Goal: Check status: Check status

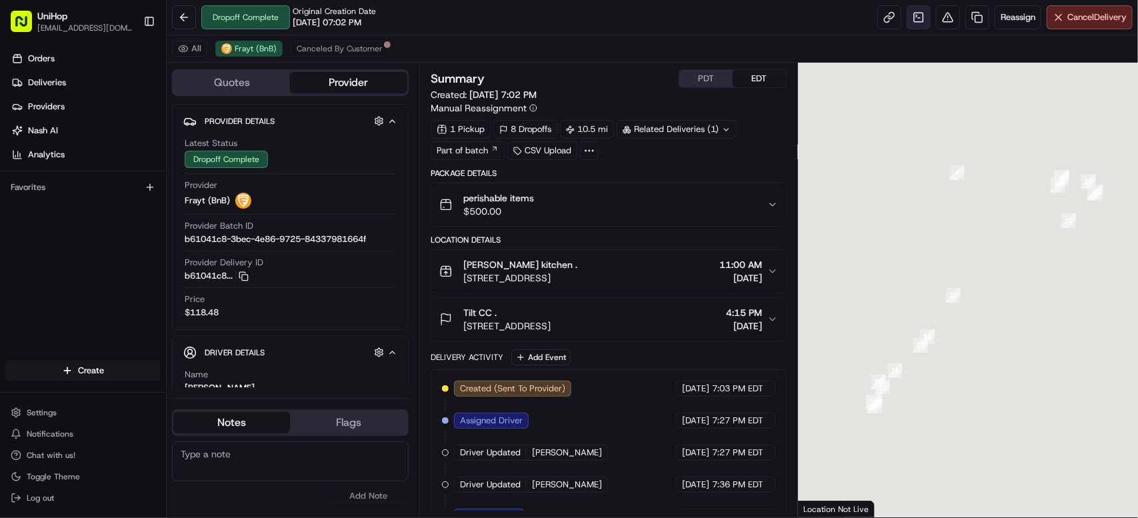
click at [914, 14] on link at bounding box center [919, 17] width 24 height 24
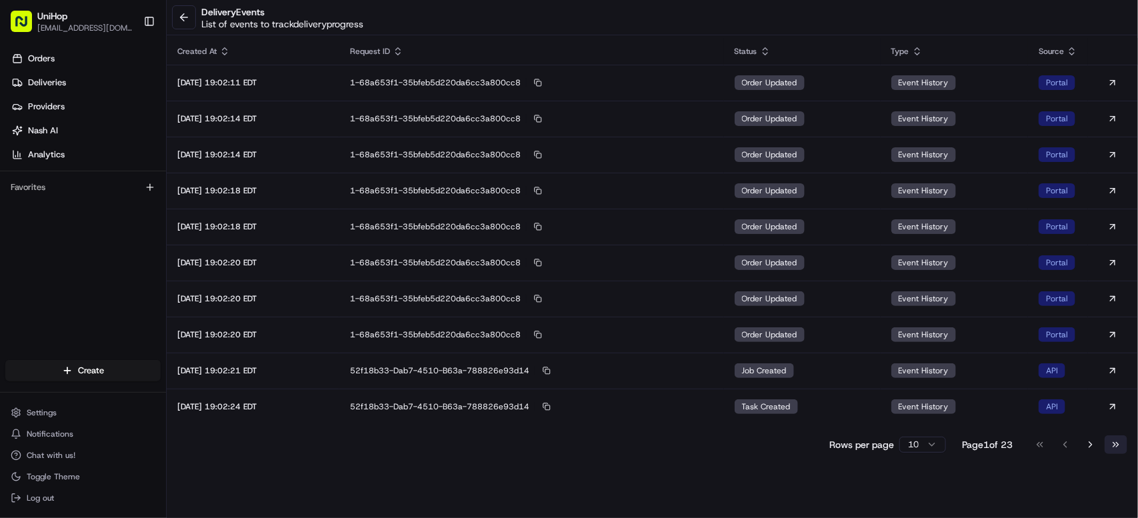
click at [1121, 447] on button "Go to last page" at bounding box center [1116, 444] width 23 height 19
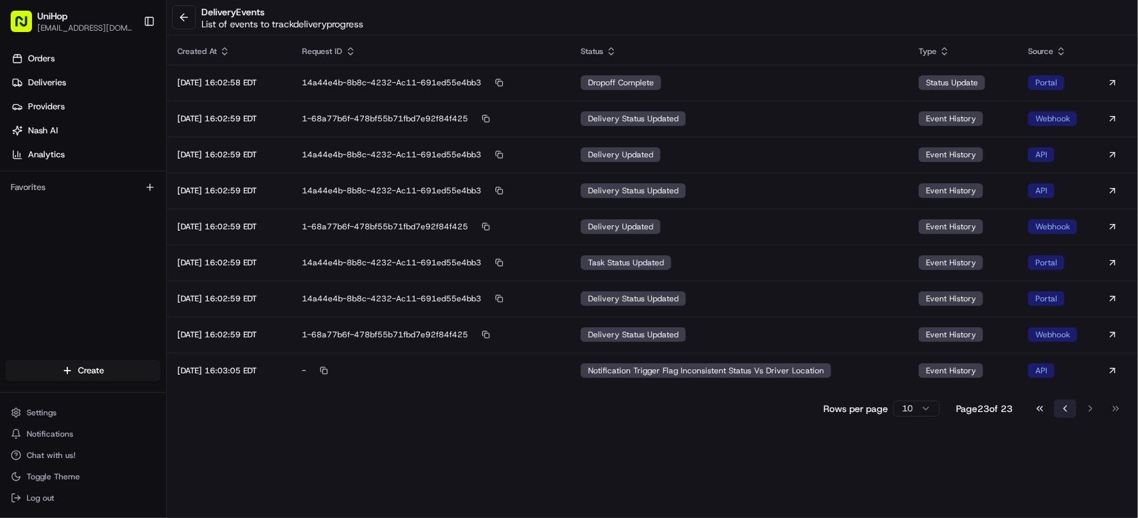
click at [1061, 403] on button "Go to previous page" at bounding box center [1065, 408] width 23 height 19
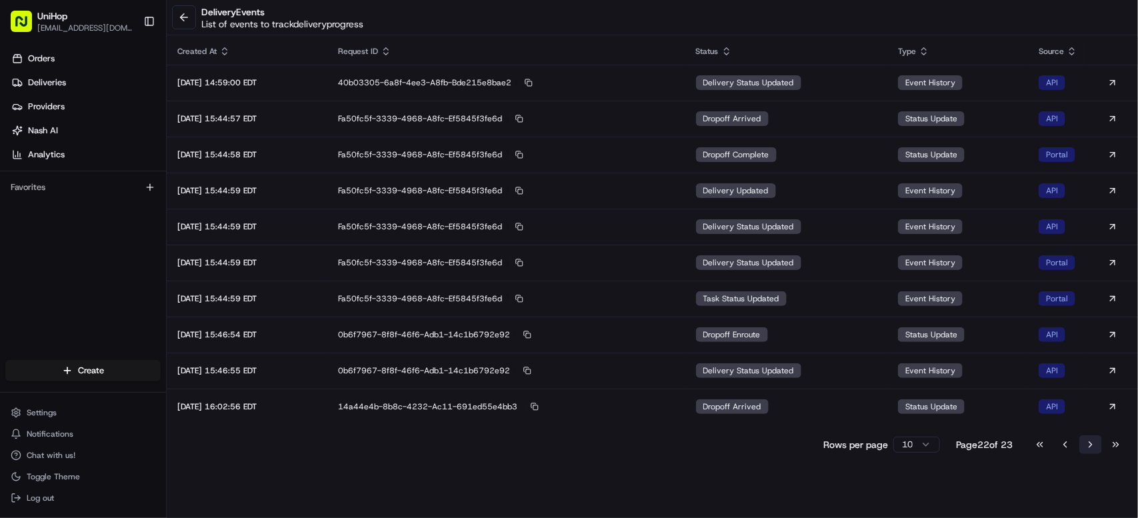
click at [1099, 439] on button "Go to next page" at bounding box center [1090, 444] width 23 height 19
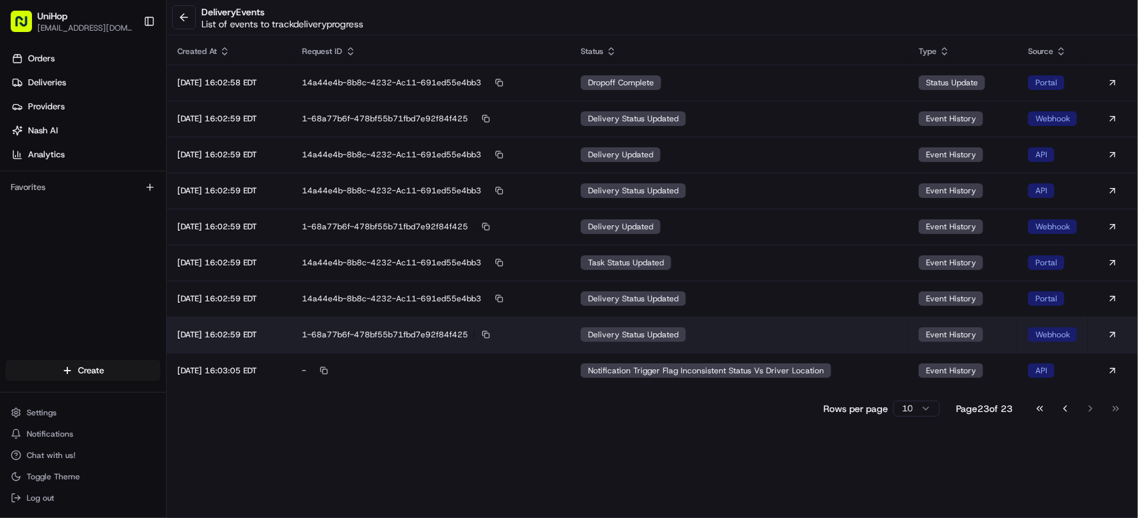
click at [745, 328] on td "delivery status updated" at bounding box center [739, 335] width 338 height 36
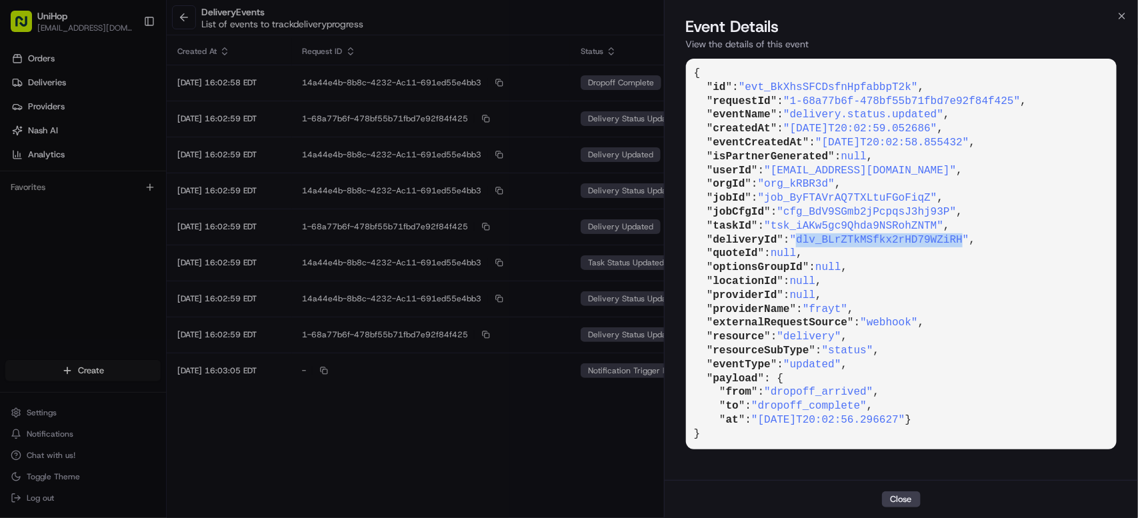
drag, startPoint x: 803, startPoint y: 242, endPoint x: 971, endPoint y: 241, distance: 167.4
click at [969, 241] on span ""dlv_BLrZTkMSfkx2rHD79WZiRH"" at bounding box center [879, 240] width 179 height 12
copy span "dlv_BLrZTkMSfkx2rHD79WZiRH"
click at [899, 503] on button "Close" at bounding box center [901, 499] width 39 height 16
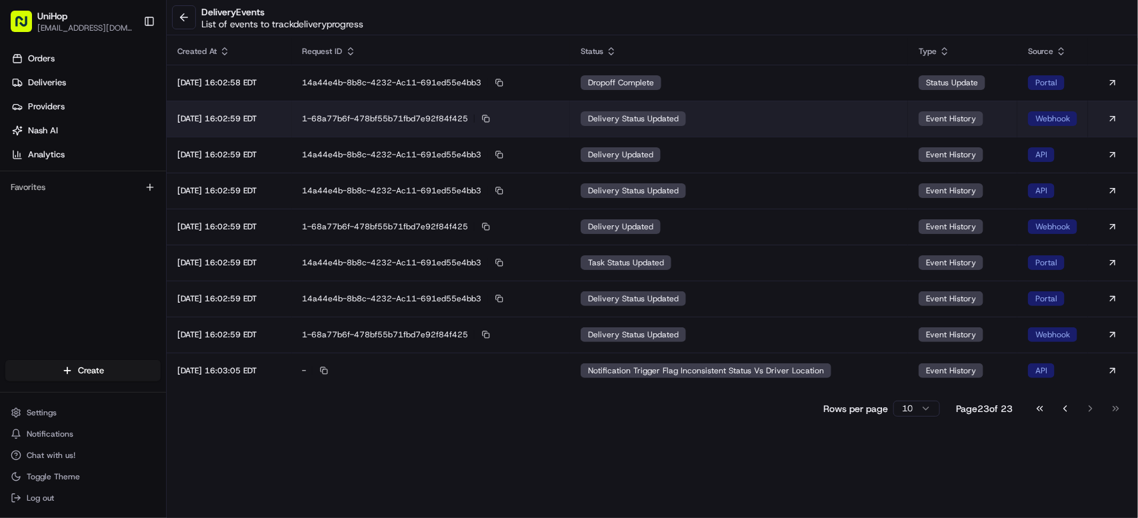
click at [739, 122] on td "delivery status updated" at bounding box center [739, 119] width 338 height 36
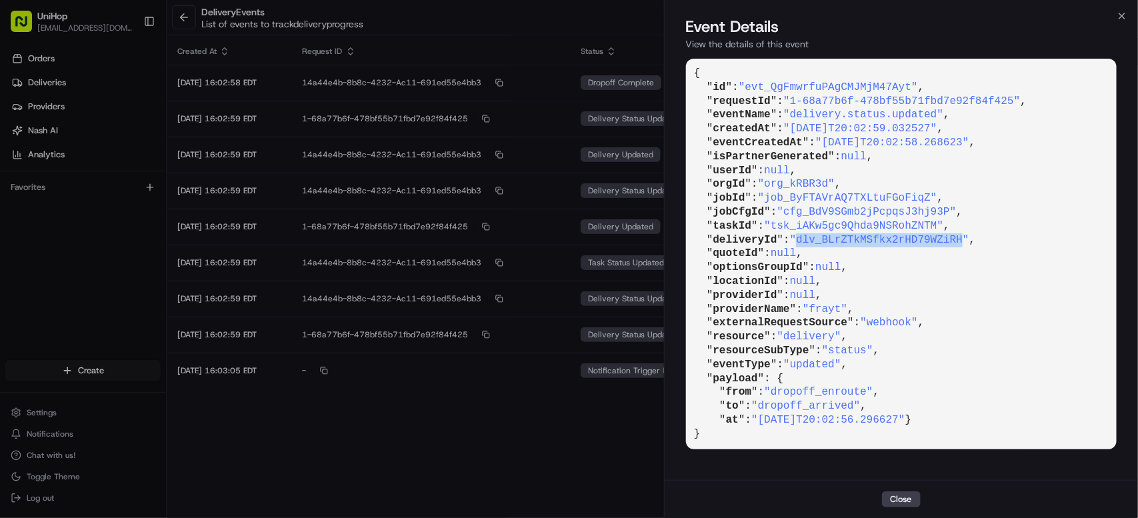
drag, startPoint x: 804, startPoint y: 240, endPoint x: 968, endPoint y: 243, distance: 164.1
click at [968, 243] on span ""dlv_BLrZTkMSfkx2rHD79WZiRH"" at bounding box center [879, 240] width 179 height 12
copy span "dlv_BLrZTkMSfkx2rHD79WZiRH"
click at [887, 497] on button "Close" at bounding box center [901, 499] width 39 height 16
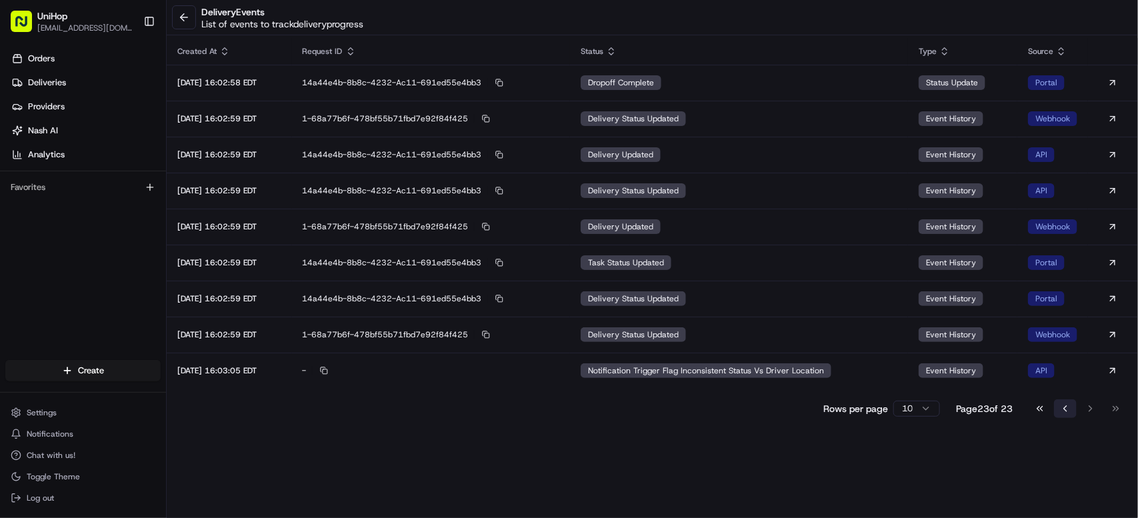
click at [1061, 407] on button "Go to previous page" at bounding box center [1065, 408] width 23 height 19
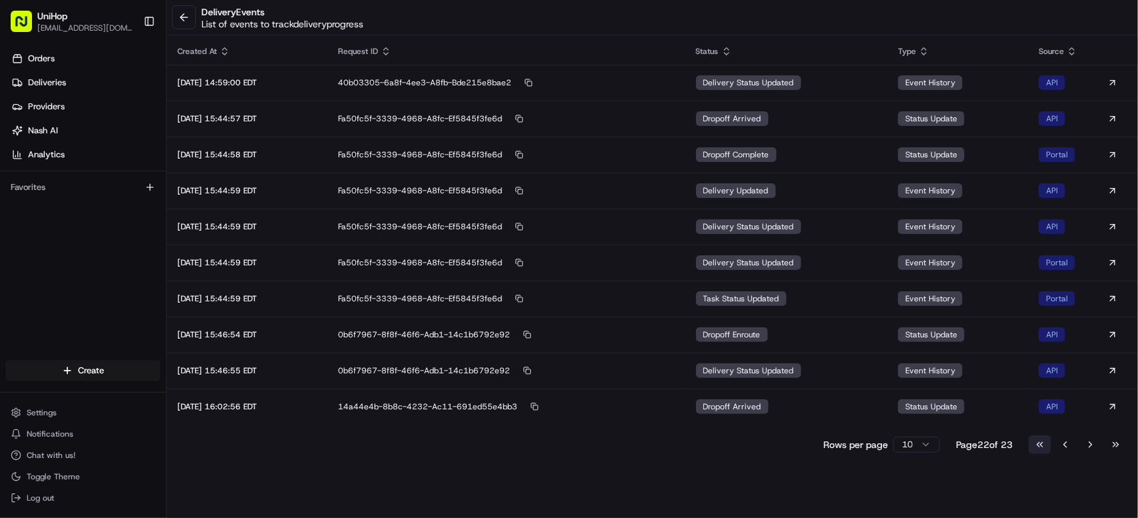
click at [1041, 446] on button "Go to first page" at bounding box center [1040, 444] width 23 height 19
click at [1041, 446] on div "Go to first page Go to previous page Go to next page Go to last page" at bounding box center [1078, 444] width 99 height 19
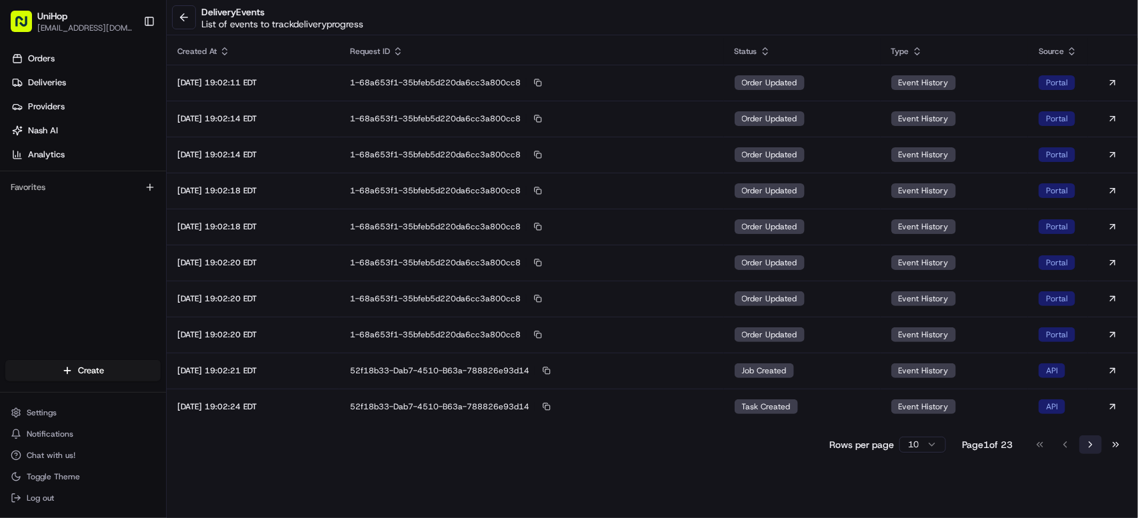
click at [1093, 444] on button "Go to next page" at bounding box center [1090, 444] width 23 height 19
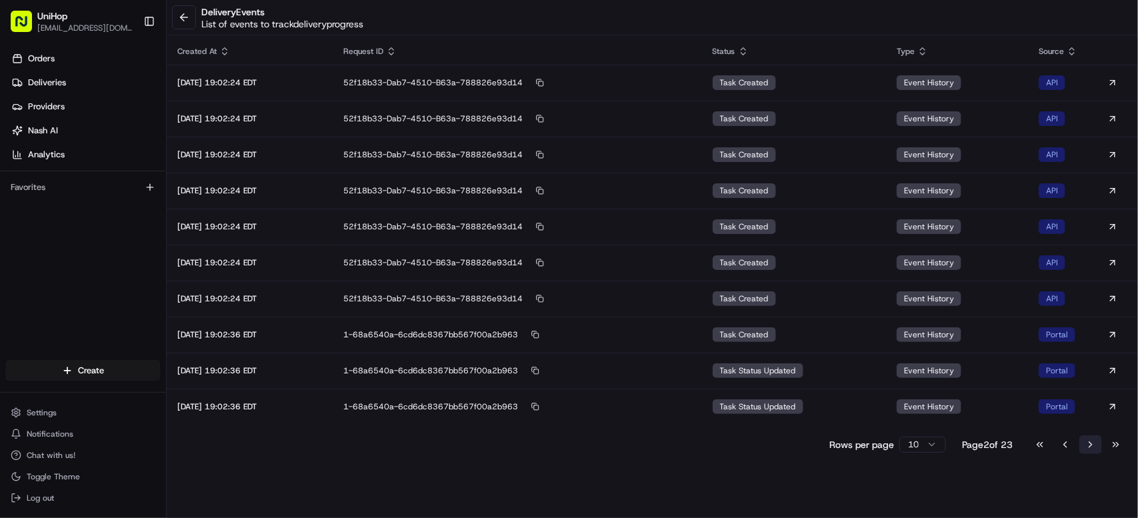
click at [1093, 444] on button "Go to next page" at bounding box center [1090, 444] width 23 height 19
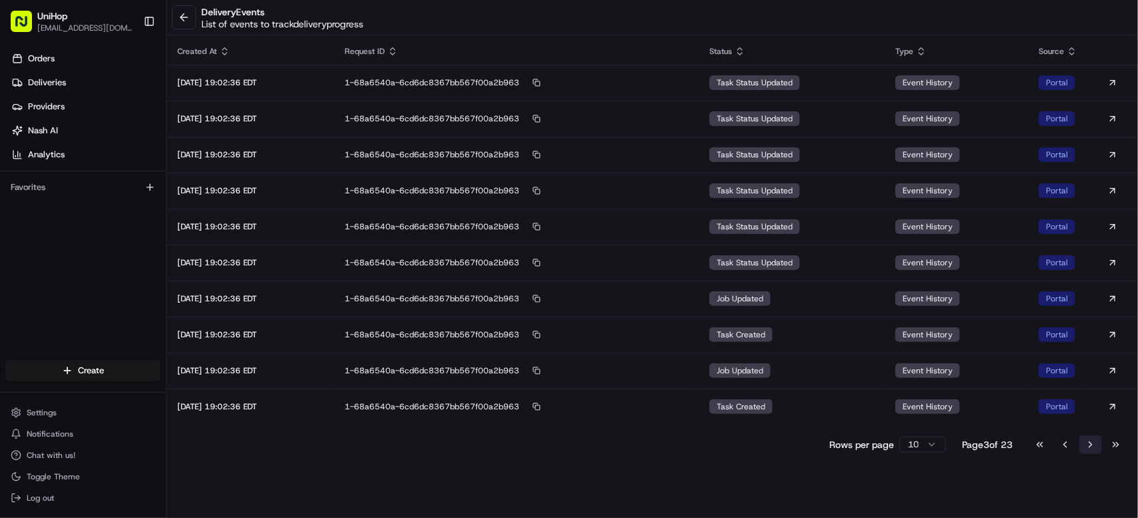
click at [1093, 444] on button "Go to next page" at bounding box center [1090, 444] width 23 height 19
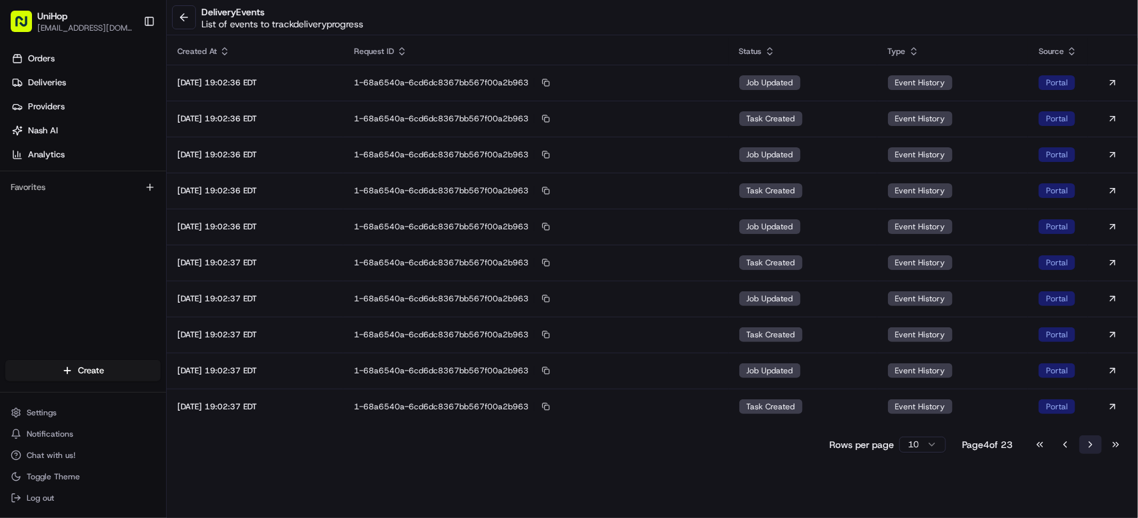
click at [1093, 444] on button "Go to next page" at bounding box center [1090, 444] width 23 height 19
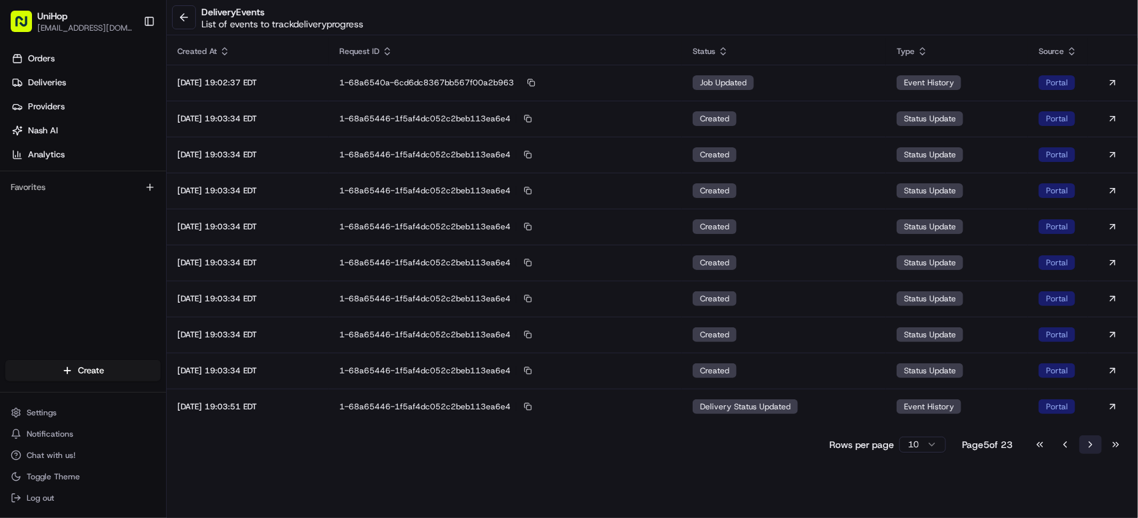
click at [1093, 444] on button "Go to next page" at bounding box center [1090, 444] width 23 height 19
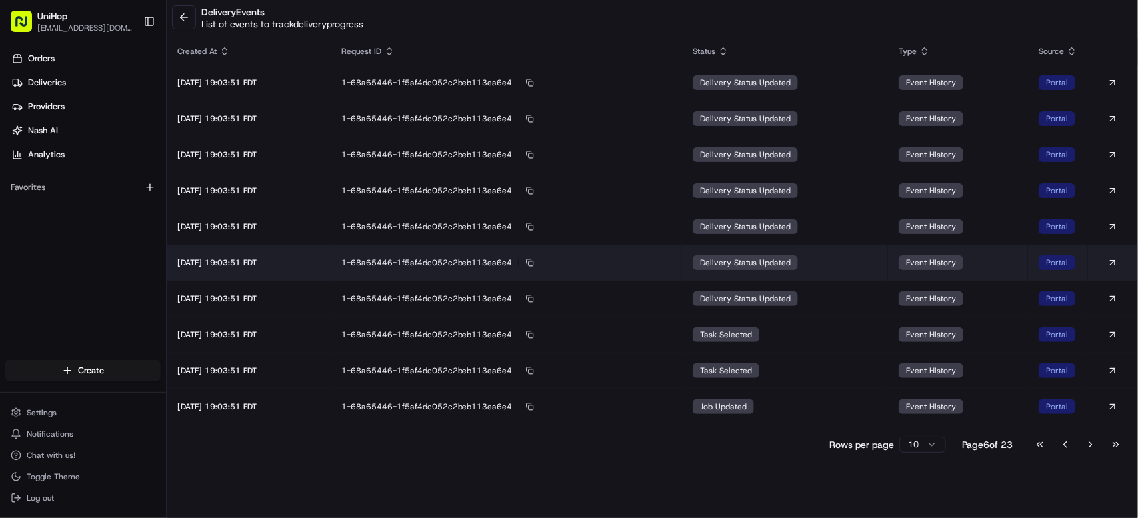
click at [787, 257] on span "delivery status updated" at bounding box center [745, 262] width 91 height 11
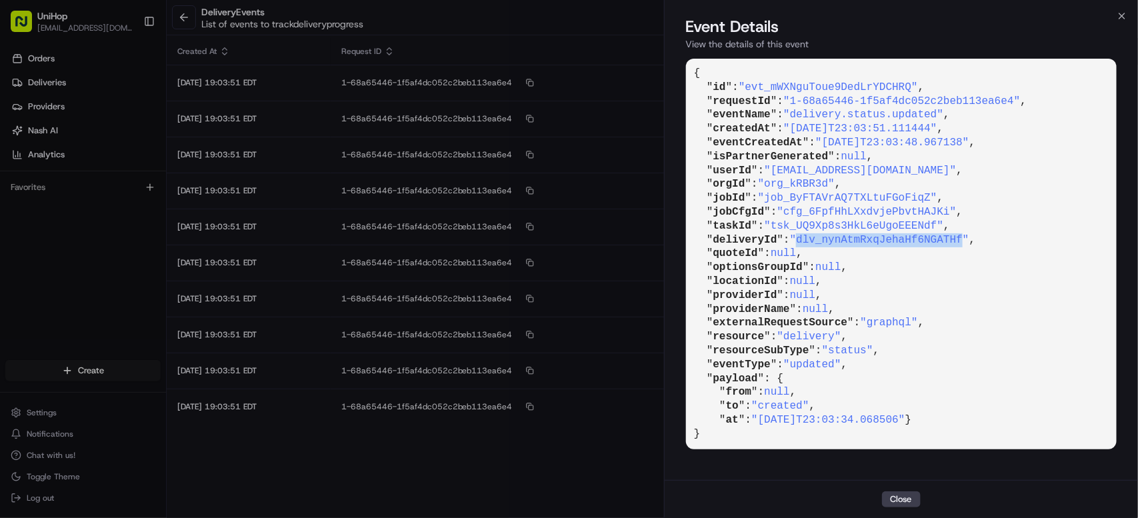
drag, startPoint x: 804, startPoint y: 239, endPoint x: 969, endPoint y: 236, distance: 165.4
click at [969, 236] on span ""dlv_nynAtmRxqJehaHf6NGATHf"" at bounding box center [879, 240] width 179 height 12
copy span "dlv_nynAtmRxqJehaHf6NGATHf"
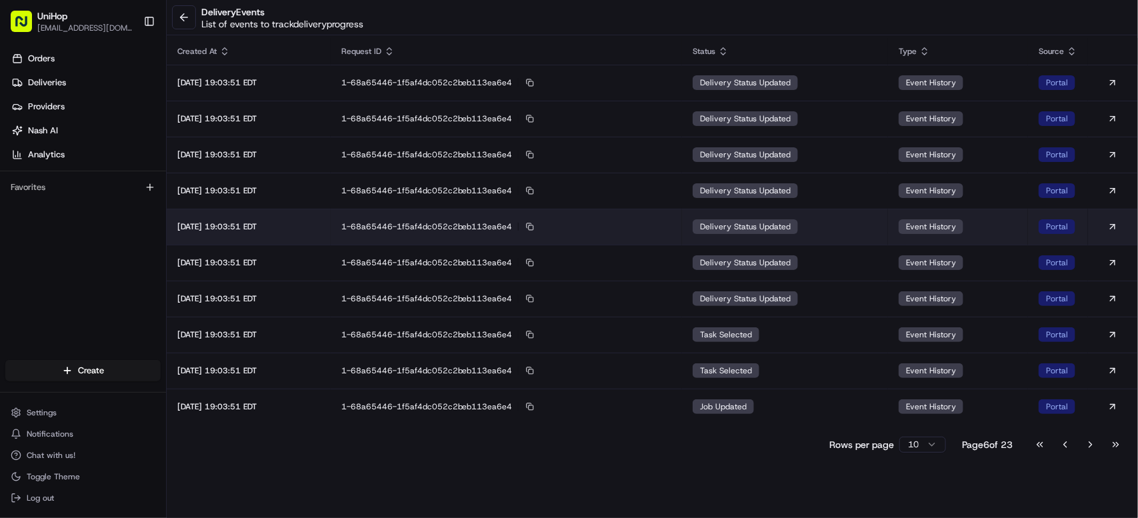
click at [671, 225] on div "1-68a65446-1f5af4dc052c2beb113ea6e4" at bounding box center [506, 227] width 330 height 12
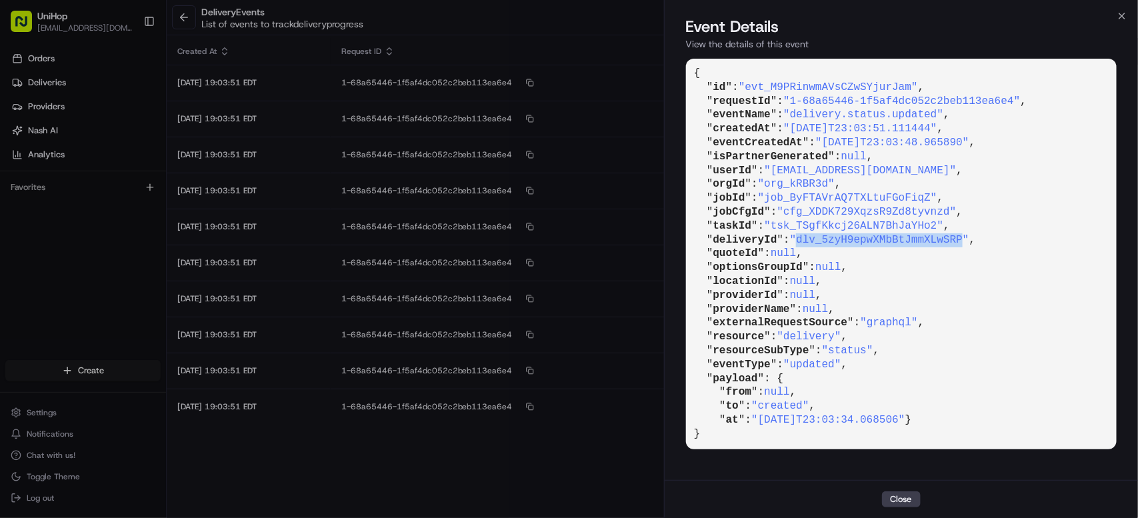
copy span "dlv_5zyH9epwXMbBtJmmXLwSRP"
drag, startPoint x: 804, startPoint y: 239, endPoint x: 968, endPoint y: 233, distance: 164.1
click at [968, 234] on span ""dlv_5zyH9epwXMbBtJmmXLwSRP"" at bounding box center [879, 240] width 179 height 12
click at [916, 500] on button "Close" at bounding box center [901, 499] width 39 height 16
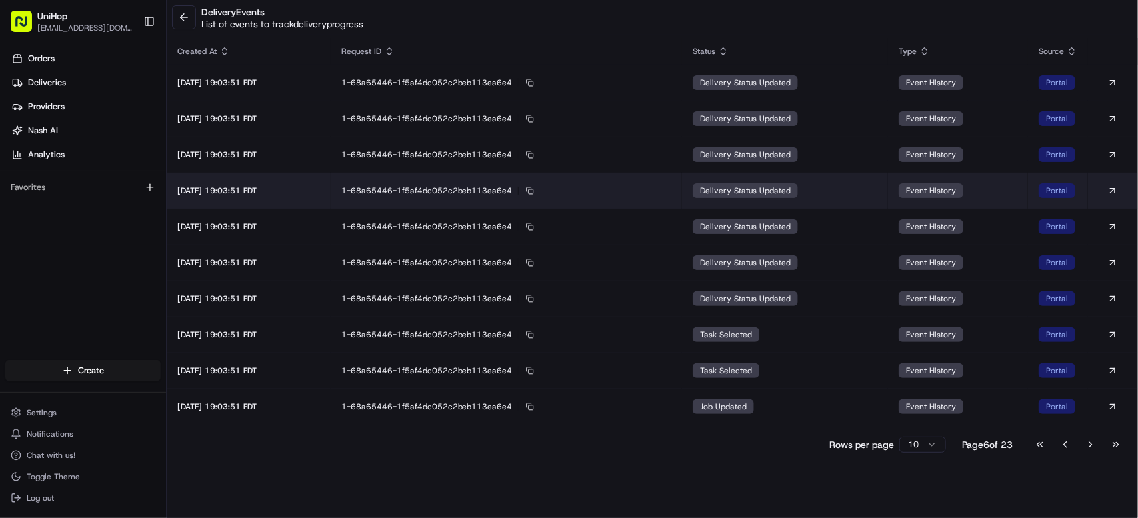
click at [659, 177] on td "1-68a65446-1f5af4dc052c2beb113ea6e4" at bounding box center [506, 191] width 351 height 36
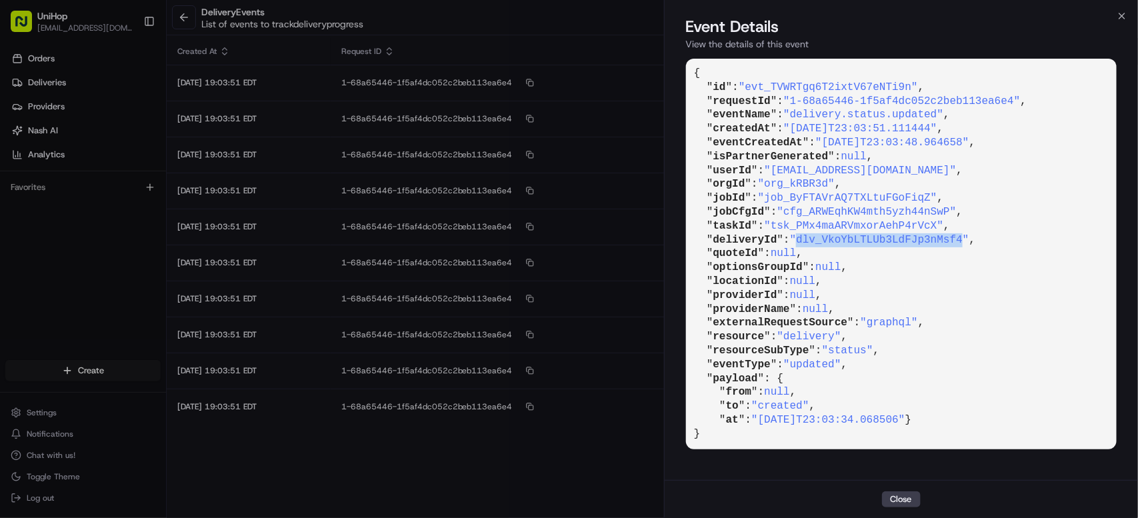
drag, startPoint x: 803, startPoint y: 238, endPoint x: 969, endPoint y: 237, distance: 166.7
click at [969, 237] on span ""dlv_VkoYbLTLUb3LdFJp3nMsf4"" at bounding box center [879, 240] width 179 height 12
copy span "dlv_VkoYbLTLUb3LdFJp3nMsf4"
click at [1127, 18] on icon "button" at bounding box center [1122, 16] width 11 height 11
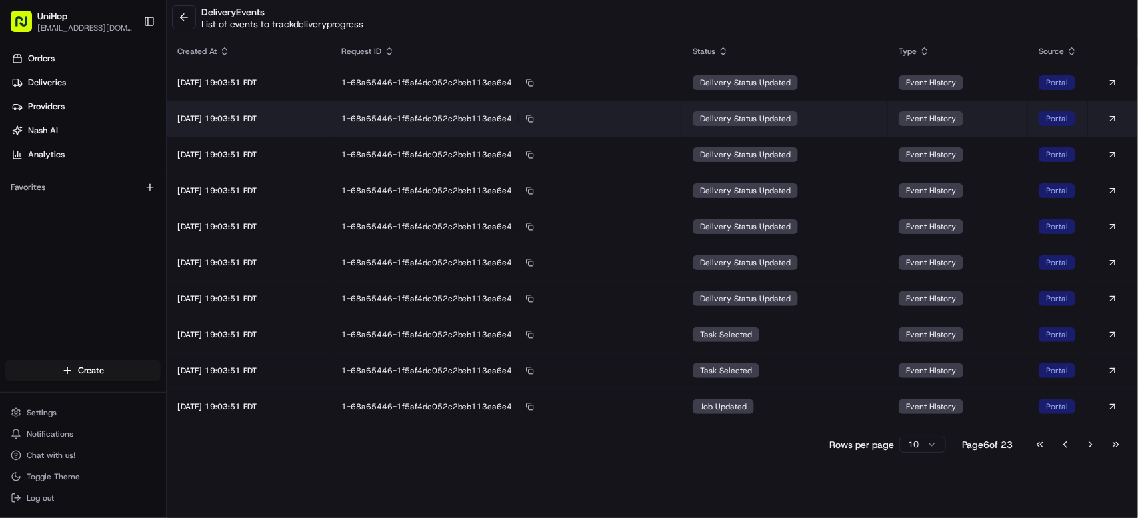
click at [736, 109] on td "delivery status updated" at bounding box center [785, 119] width 206 height 36
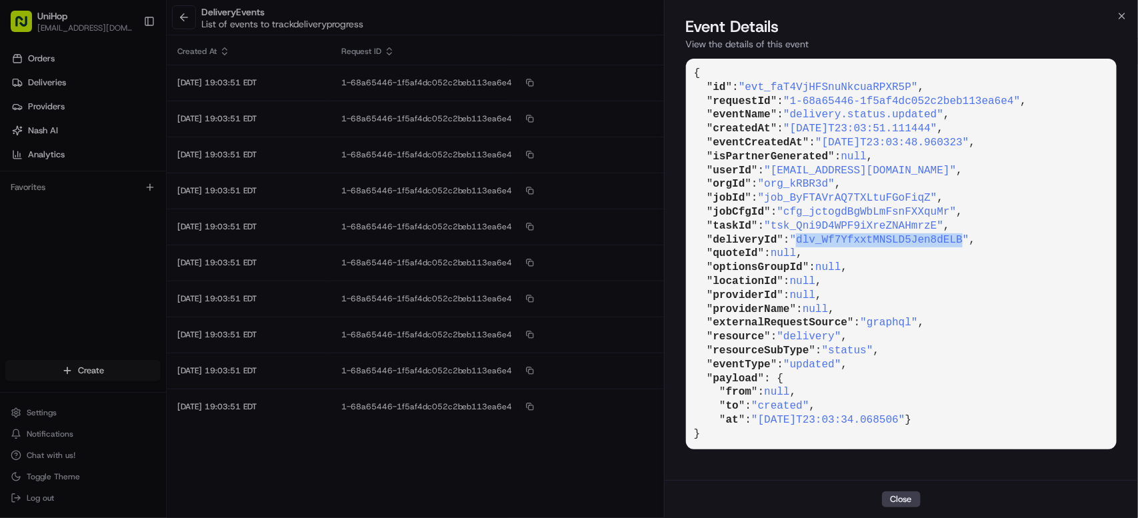
drag, startPoint x: 804, startPoint y: 239, endPoint x: 971, endPoint y: 241, distance: 167.4
click at [969, 241] on span ""dlv_Wf7YfxxtMNSLD5Jen8dELB"" at bounding box center [879, 240] width 179 height 12
copy span "dlv_Wf7YfxxtMNSLD5Jen8dELB"
click at [1124, 17] on icon "button" at bounding box center [1122, 16] width 11 height 11
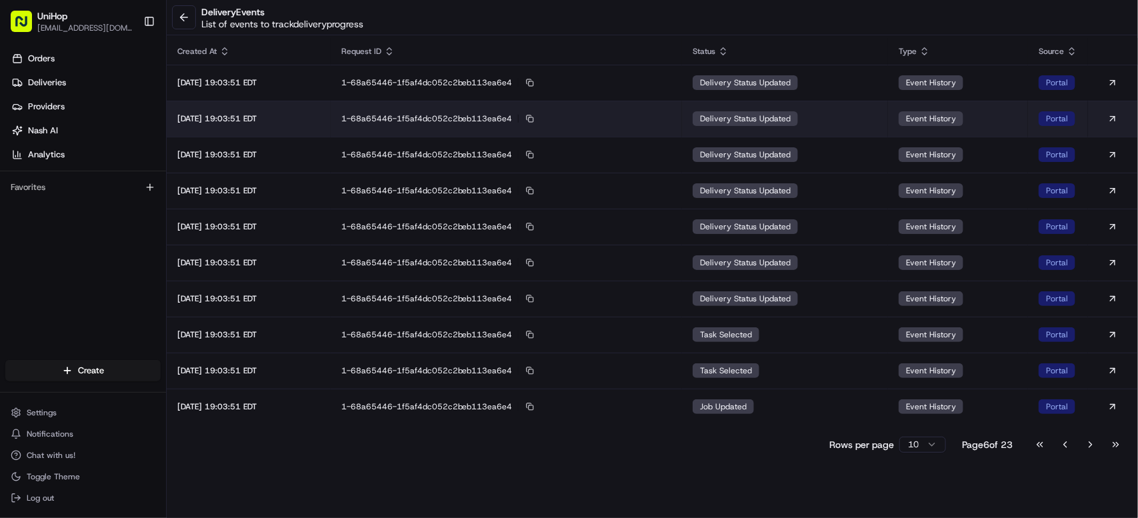
click at [630, 115] on div "1-68a65446-1f5af4dc052c2beb113ea6e4" at bounding box center [506, 119] width 330 height 12
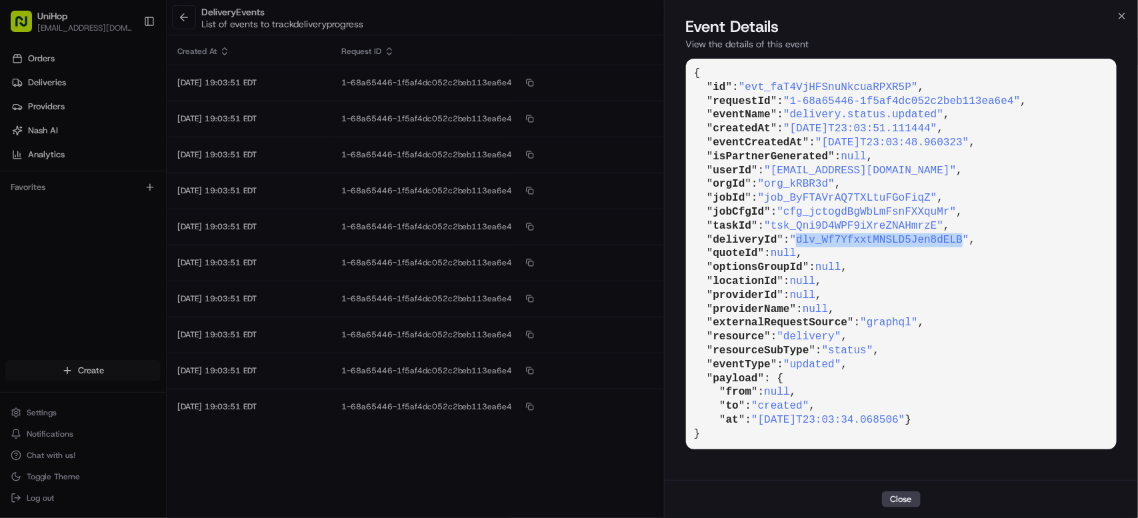
drag, startPoint x: 805, startPoint y: 238, endPoint x: 971, endPoint y: 241, distance: 166.1
click at [969, 241] on span ""dlv_Wf7YfxxtMNSLD5Jen8dELB"" at bounding box center [879, 240] width 179 height 12
copy span "dlv_Wf7YfxxtMNSLD5Jen8dELB"
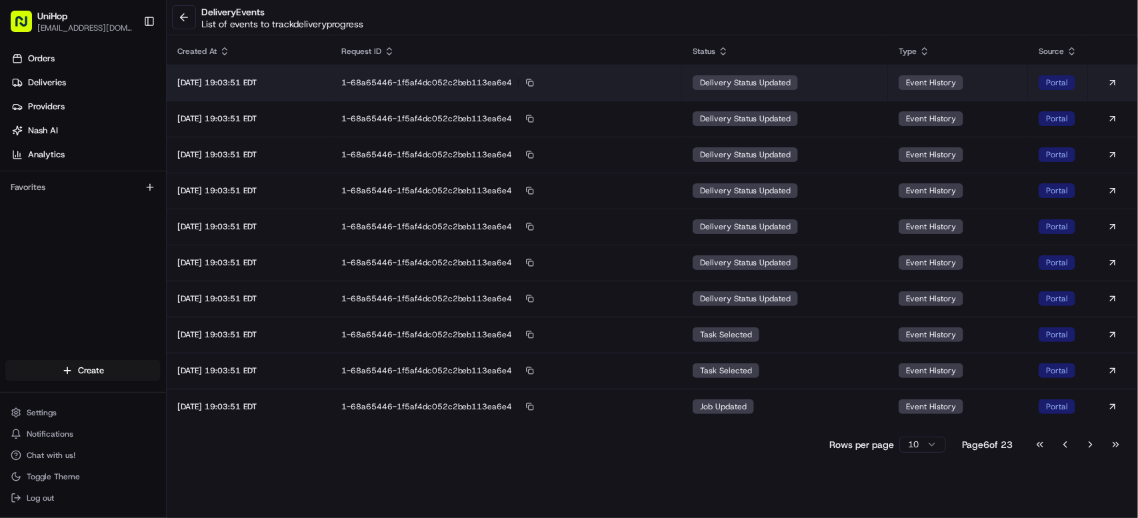
click at [709, 84] on div "delivery status updated" at bounding box center [745, 82] width 105 height 15
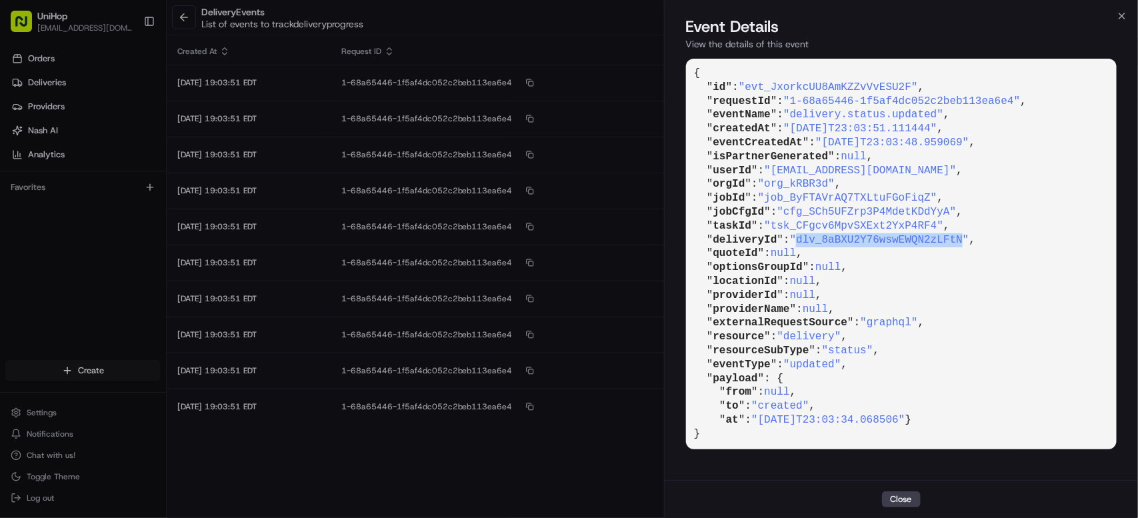
drag, startPoint x: 804, startPoint y: 241, endPoint x: 970, endPoint y: 239, distance: 166.0
click at [969, 239] on span ""dlv_8aBXU2Y76wswEWQN2zLFtN"" at bounding box center [879, 240] width 179 height 12
copy span "dlv_8aBXU2Y76wswEWQN2zLFtN"
click at [893, 493] on button "Close" at bounding box center [901, 499] width 39 height 16
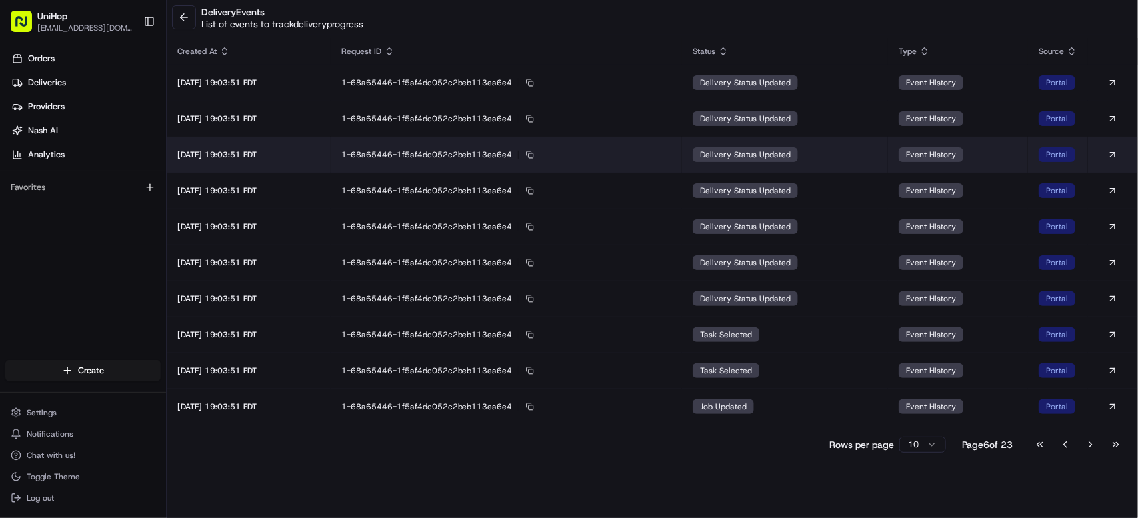
click at [812, 147] on td "delivery status updated" at bounding box center [785, 155] width 206 height 36
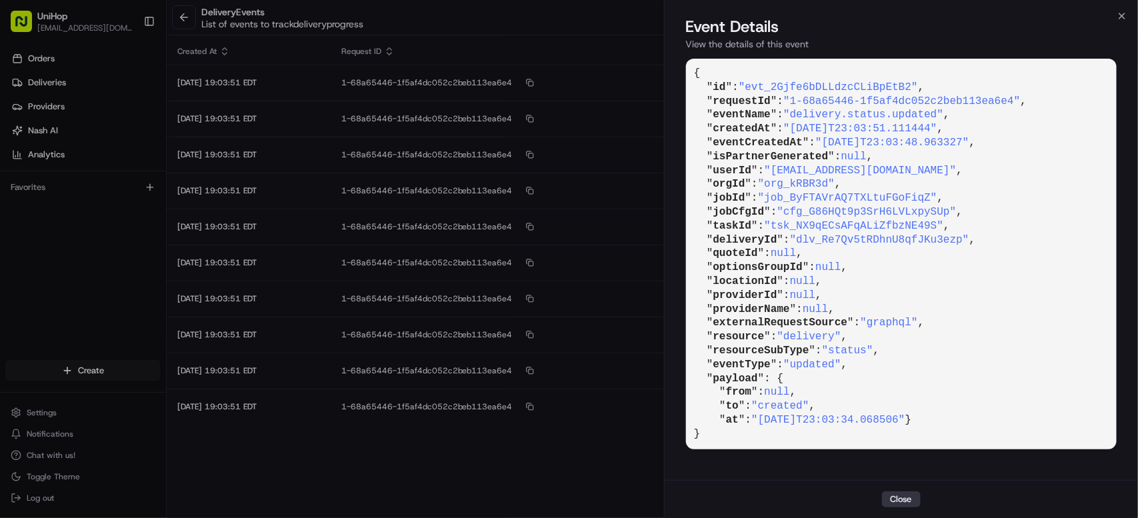
click at [907, 501] on button "Close" at bounding box center [901, 499] width 39 height 16
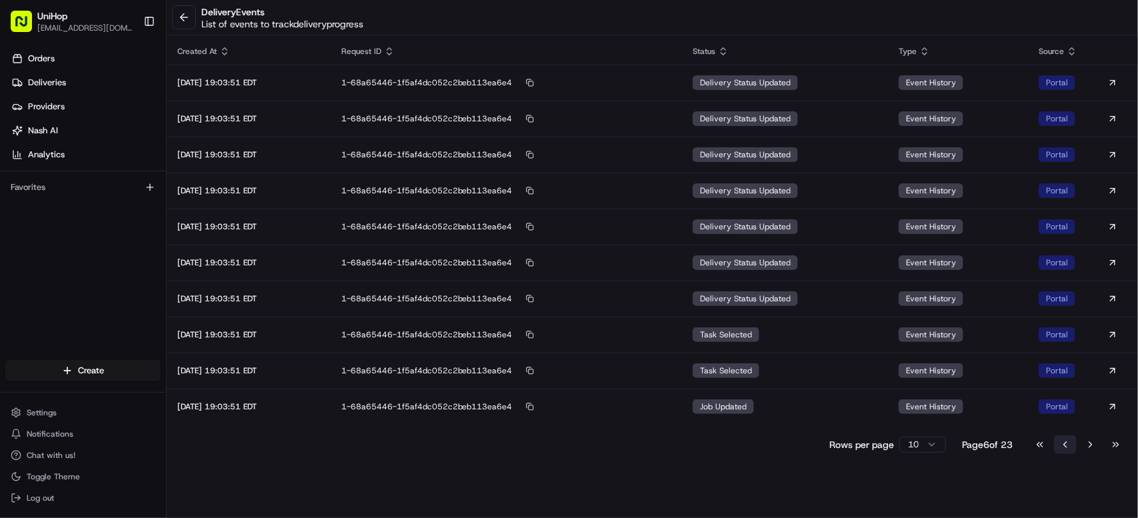
click at [1068, 448] on button "Go to previous page" at bounding box center [1065, 444] width 23 height 19
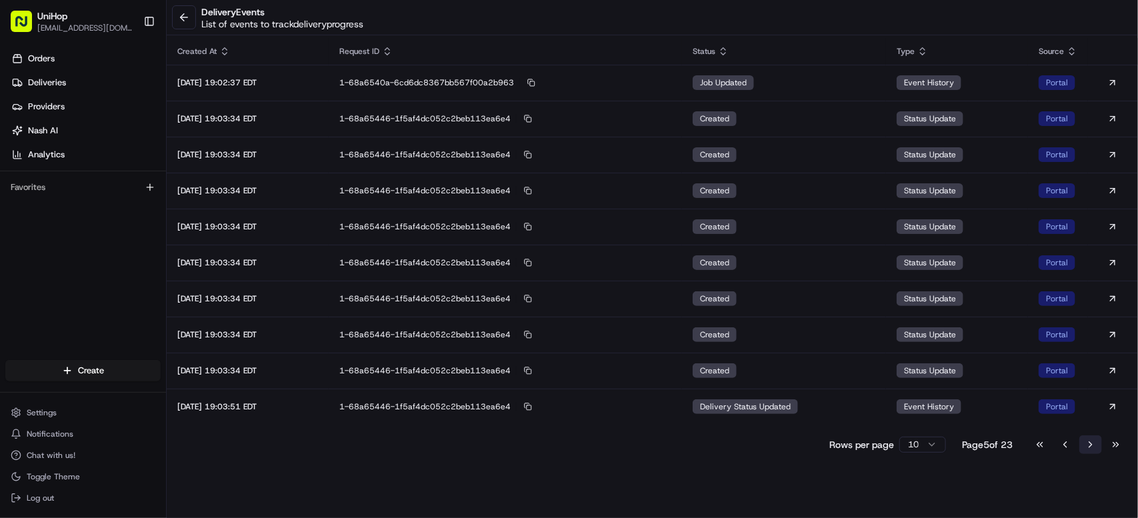
click at [1089, 447] on button "Go to next page" at bounding box center [1090, 444] width 23 height 19
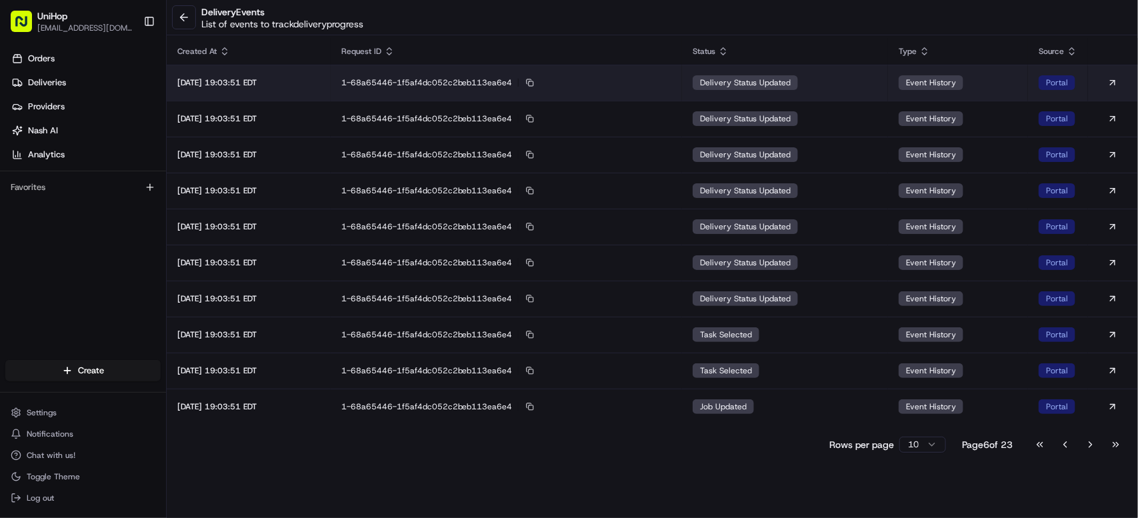
click at [766, 85] on span "delivery status updated" at bounding box center [745, 82] width 91 height 11
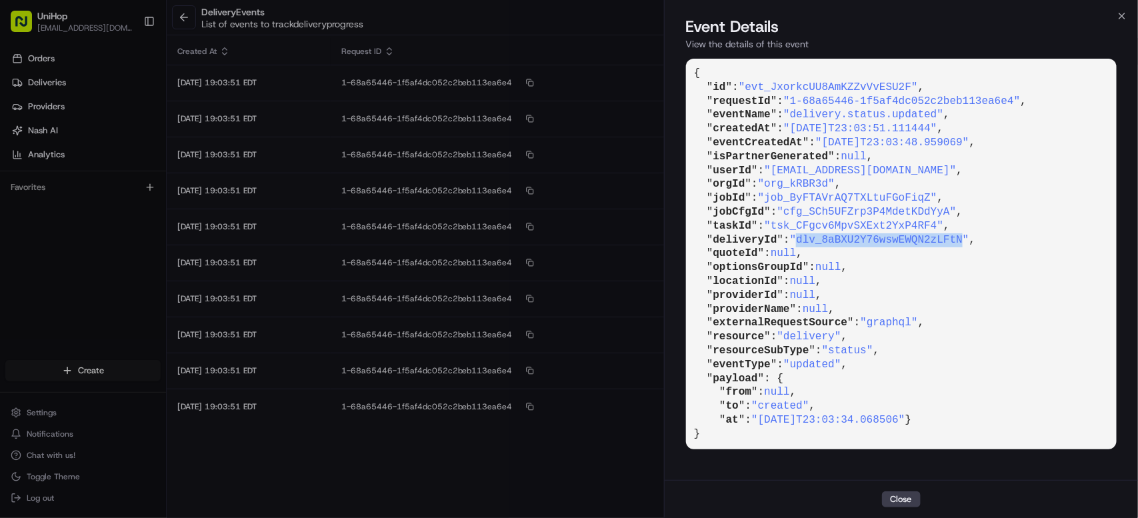
drag, startPoint x: 803, startPoint y: 241, endPoint x: 970, endPoint y: 240, distance: 166.7
click at [969, 240] on span ""dlv_8aBXU2Y76wswEWQN2zLFtN"" at bounding box center [879, 240] width 179 height 12
copy span "dlv_8aBXU2Y76wswEWQN2zLFtN"
click at [914, 502] on button "Close" at bounding box center [901, 499] width 39 height 16
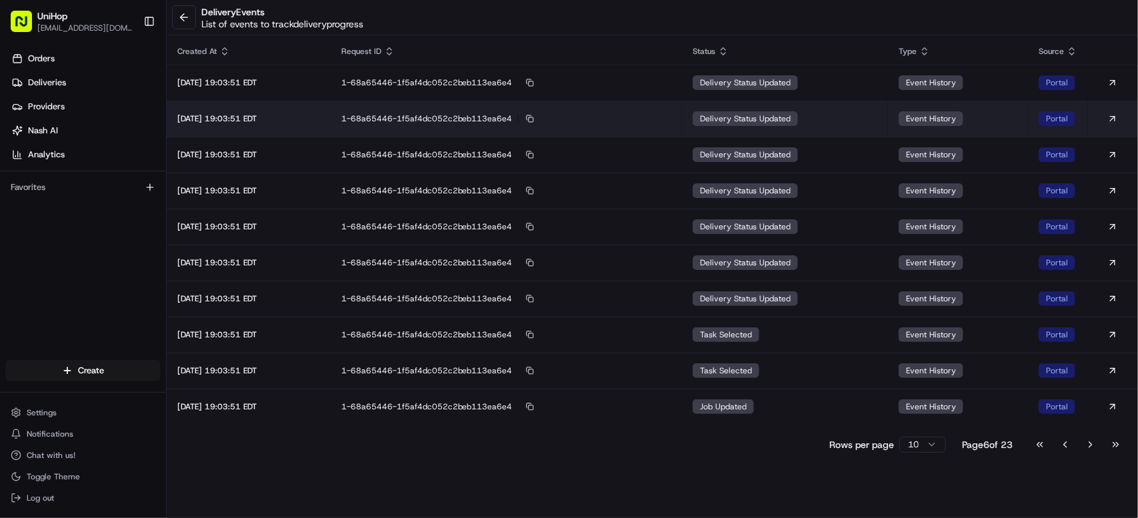
click at [789, 129] on td "delivery status updated" at bounding box center [785, 119] width 206 height 36
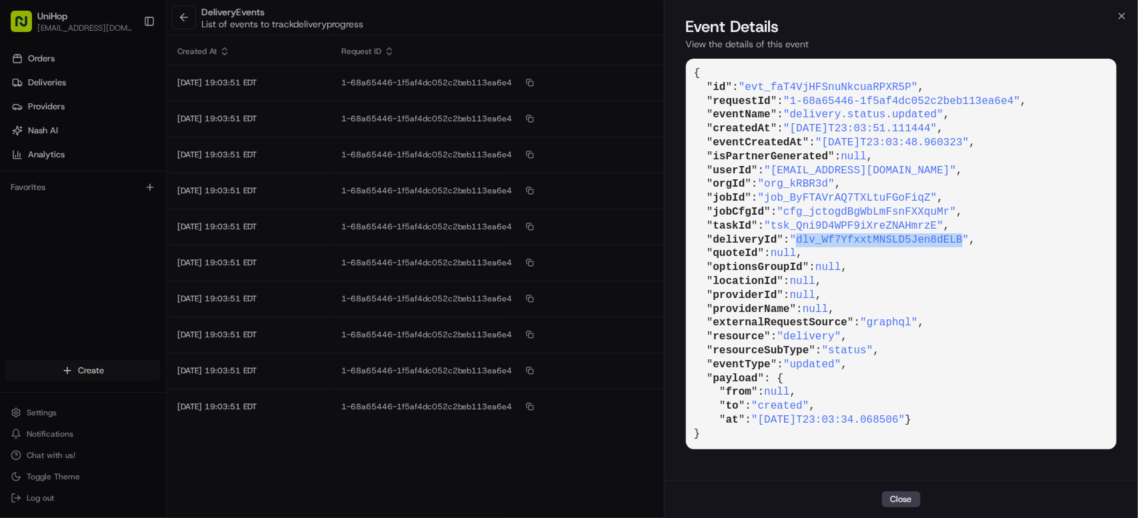
drag, startPoint x: 804, startPoint y: 239, endPoint x: 969, endPoint y: 238, distance: 164.7
click at [969, 238] on span ""dlv_Wf7YfxxtMNSLD5Jen8dELB"" at bounding box center [879, 240] width 179 height 12
copy span "dlv_Wf7YfxxtMNSLD5Jen8dELB"
click at [903, 501] on button "Close" at bounding box center [901, 499] width 39 height 16
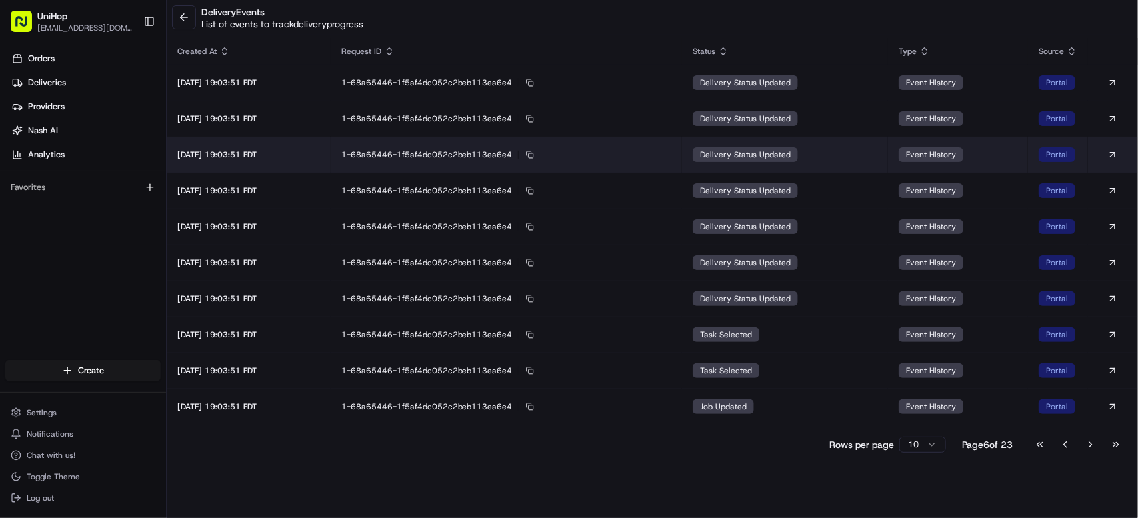
click at [757, 158] on span "delivery status updated" at bounding box center [745, 154] width 91 height 11
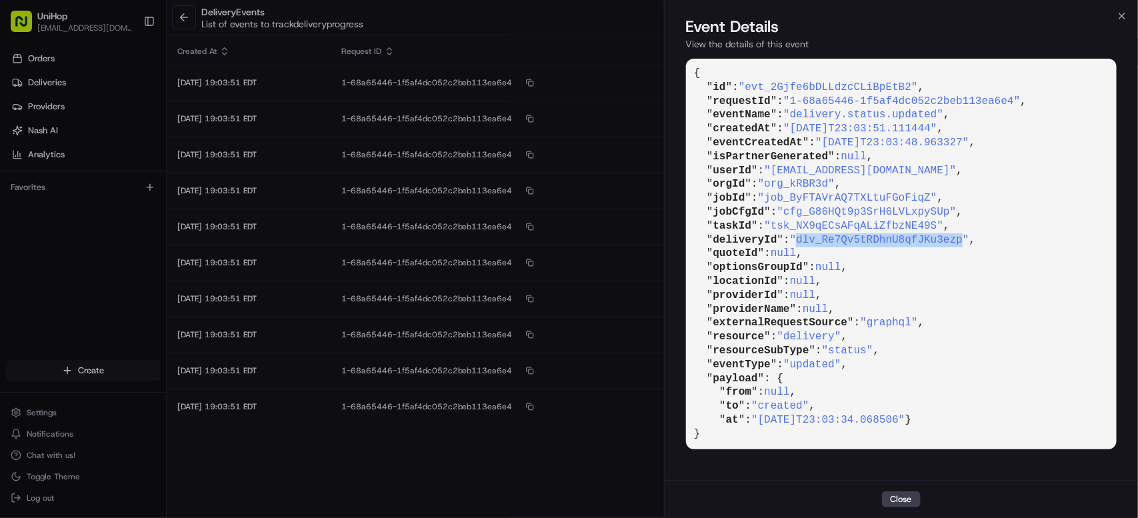
drag, startPoint x: 805, startPoint y: 237, endPoint x: 971, endPoint y: 240, distance: 166.1
click at [969, 240] on span ""dlv_Re7Qv5tRDhnU8qfJKu3ezp"" at bounding box center [879, 240] width 179 height 12
